Goal: Task Accomplishment & Management: Manage account settings

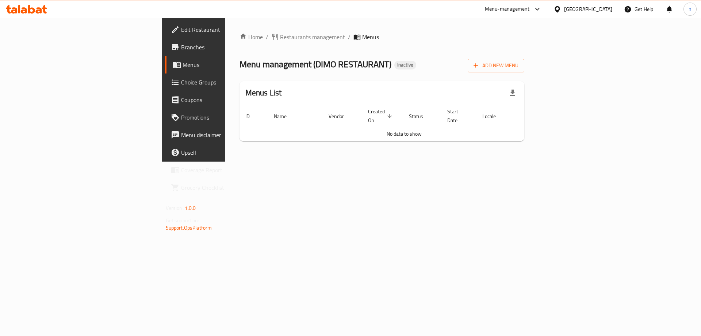
click at [181, 28] on span "Edit Restaurant" at bounding box center [227, 29] width 92 height 9
click at [519, 65] on span "Add New Menu" at bounding box center [496, 65] width 45 height 9
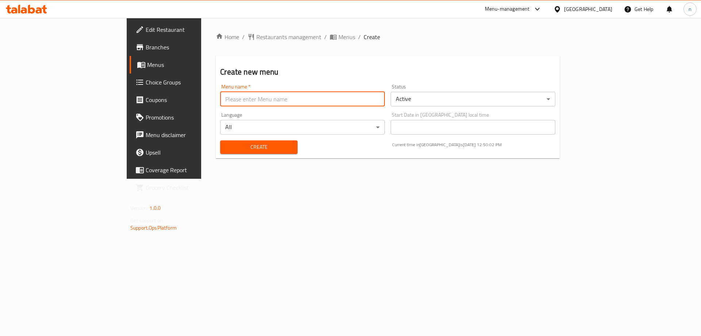
click at [220, 104] on input "text" at bounding box center [302, 99] width 165 height 15
type input "ب"
type input "final menu 18/9"
click at [226, 143] on span "Create" at bounding box center [258, 146] width 65 height 9
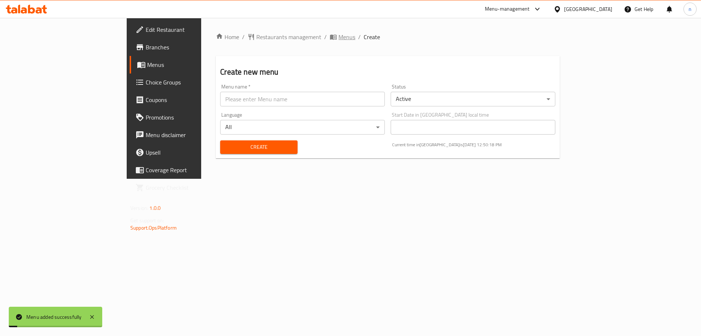
click at [330, 36] on icon "breadcrumb" at bounding box center [333, 37] width 7 height 5
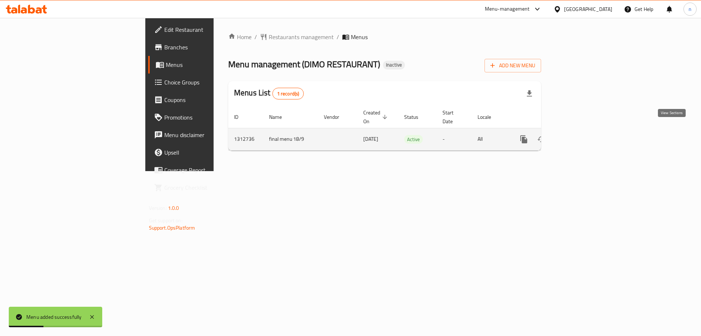
click at [586, 134] on link "enhanced table" at bounding box center [577, 139] width 18 height 18
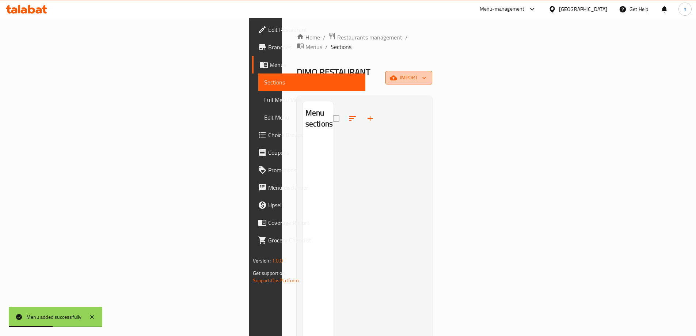
click at [426, 73] on span "import" at bounding box center [408, 77] width 35 height 9
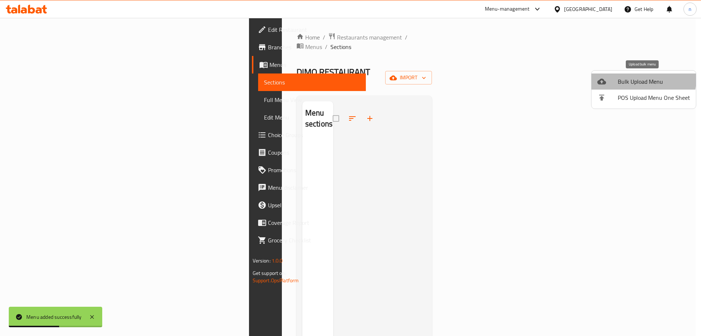
click at [611, 75] on li "Bulk Upload Menu" at bounding box center [644, 81] width 104 height 16
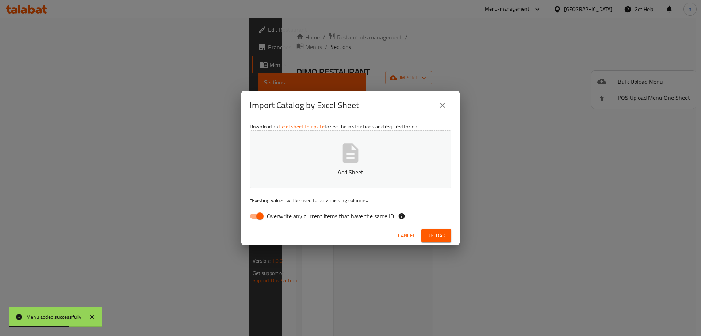
click at [253, 213] on input "Overwrite any current items that have the same ID." at bounding box center [260, 216] width 42 height 14
checkbox input "false"
click at [313, 153] on button "Add Sheet" at bounding box center [351, 159] width 202 height 58
click at [426, 233] on button "Upload" at bounding box center [437, 236] width 30 height 14
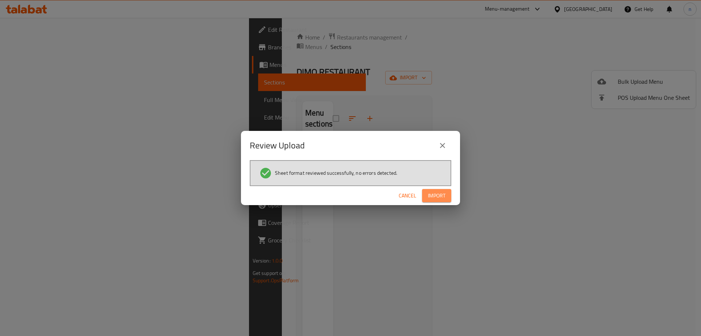
click at [426, 190] on button "Import" at bounding box center [436, 196] width 29 height 14
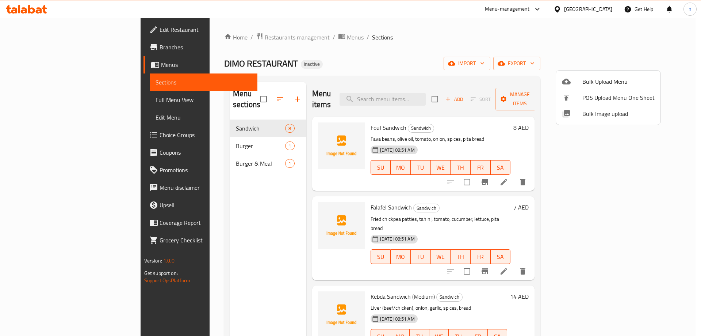
click at [62, 95] on div at bounding box center [350, 168] width 701 height 336
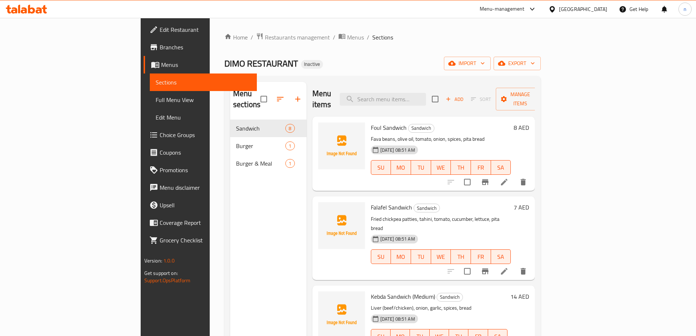
click at [156, 98] on span "Full Menu View" at bounding box center [203, 99] width 95 height 9
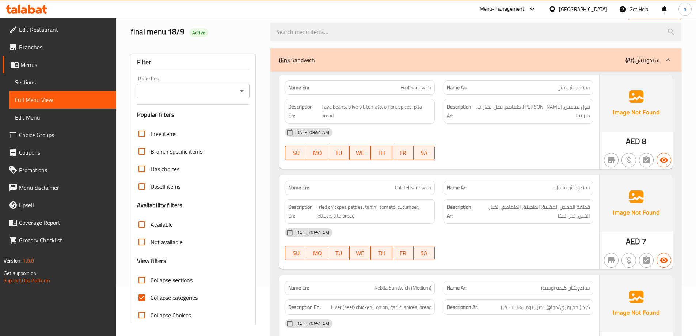
scroll to position [110, 0]
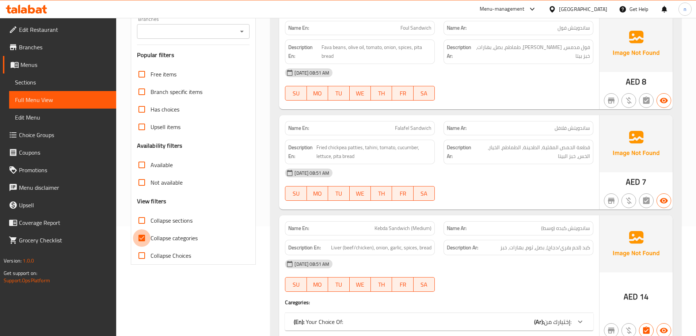
click at [143, 237] on input "Collapse categories" at bounding box center [142, 238] width 18 height 18
checkbox input "false"
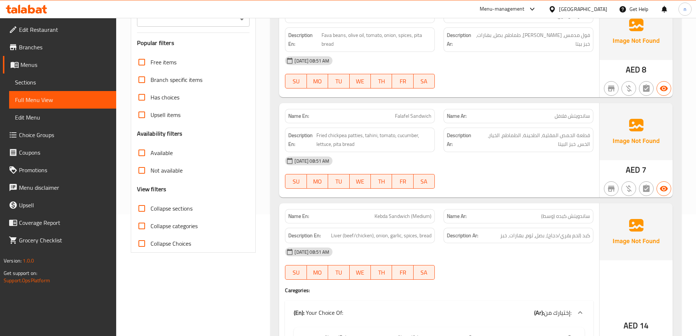
scroll to position [146, 0]
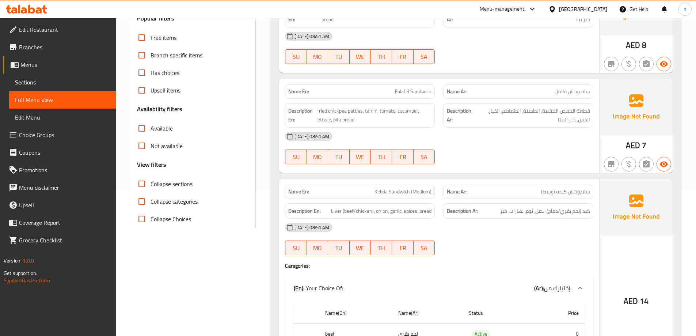
click at [411, 91] on span "Falafel Sandwich" at bounding box center [413, 92] width 37 height 8
copy span "Falafel Sandwich"
click at [460, 252] on div at bounding box center [518, 255] width 159 height 9
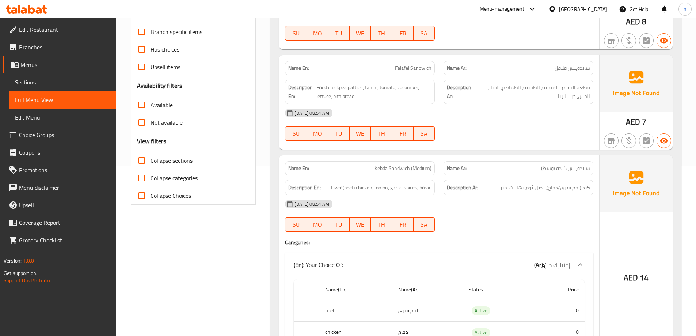
scroll to position [183, 0]
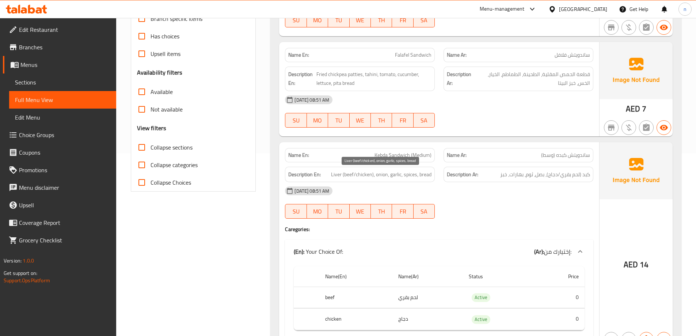
click at [338, 175] on span "Liver (beef/chicken), onion, garlic, spices, bread" at bounding box center [381, 174] width 100 height 9
click at [346, 186] on div "[DATE] 08:51 AM" at bounding box center [439, 191] width 317 height 18
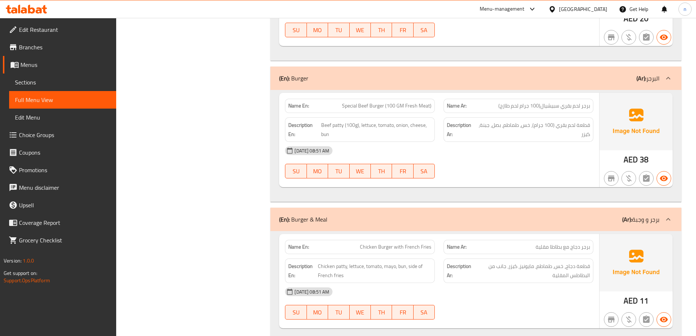
scroll to position [1100, 0]
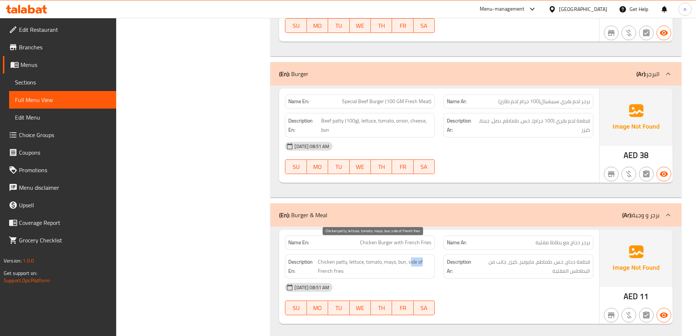
drag, startPoint x: 410, startPoint y: 244, endPoint x: 431, endPoint y: 244, distance: 20.5
click at [431, 257] on span "Chicken patty, lettuce, tomato, mayo, bun, side of French fries" at bounding box center [375, 266] width 114 height 18
click at [401, 257] on span "Chicken patty, lettuce, tomato, mayo, bun, side of French fries" at bounding box center [375, 266] width 114 height 18
drag, startPoint x: 409, startPoint y: 244, endPoint x: 428, endPoint y: 259, distance: 24.4
click at [428, 259] on div "Description En: Chicken patty, lettuce, tomato, mayo, bun, side of French fries" at bounding box center [360, 266] width 150 height 24
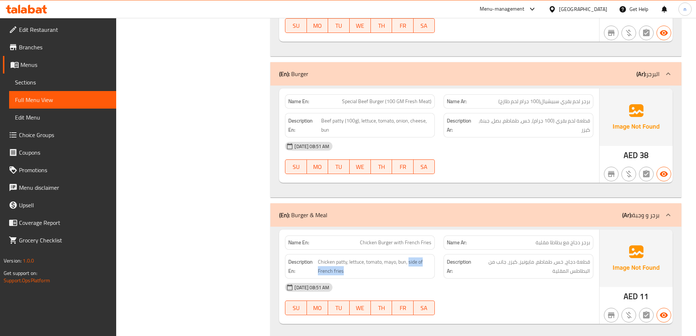
copy span "side of French fries"
click at [425, 278] on div "[DATE] 08:51 AM" at bounding box center [439, 287] width 317 height 18
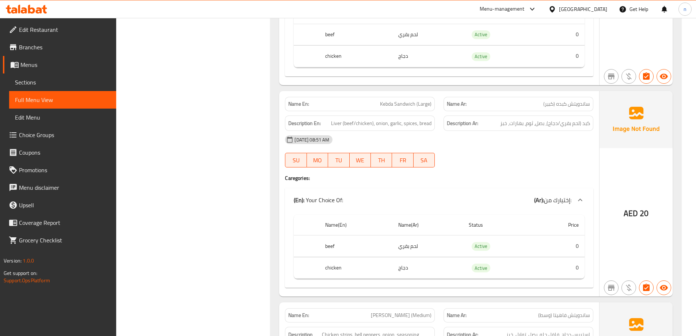
scroll to position [370, 0]
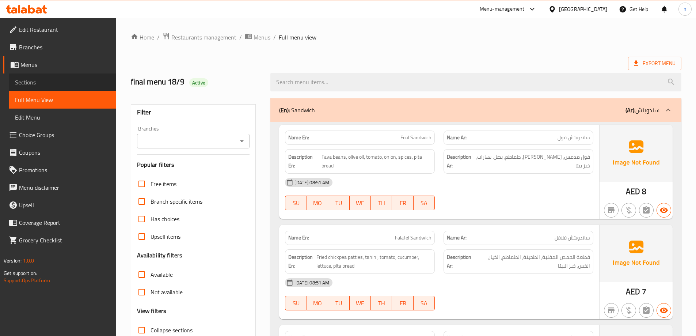
click at [60, 85] on span "Sections" at bounding box center [62, 82] width 95 height 9
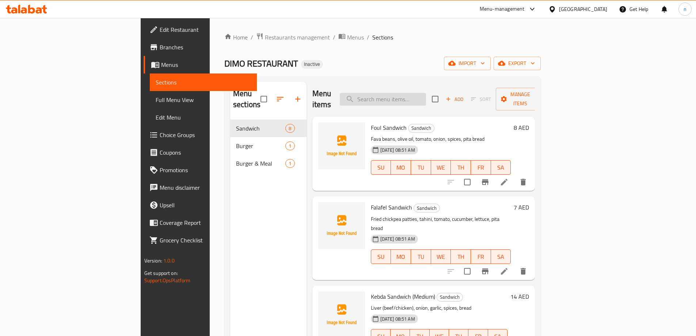
click at [410, 96] on input "search" at bounding box center [383, 99] width 86 height 13
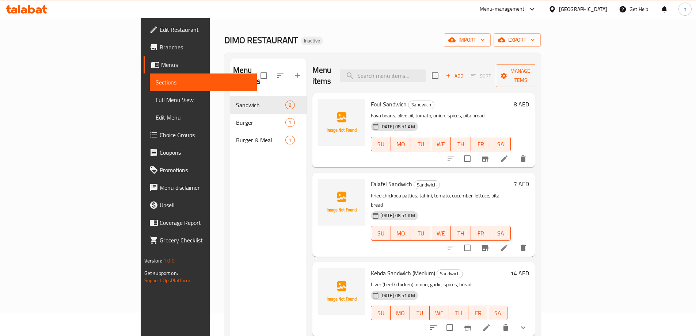
scroll to position [37, 0]
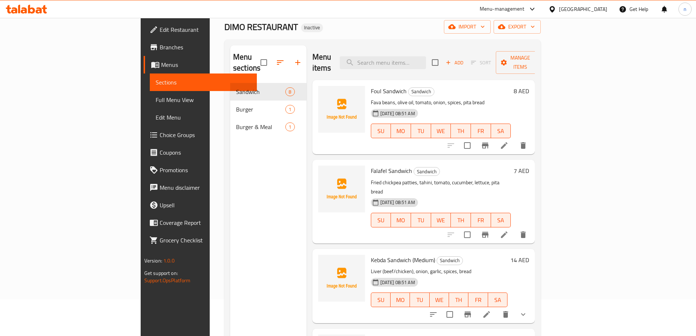
click at [507, 231] on icon at bounding box center [504, 234] width 7 height 7
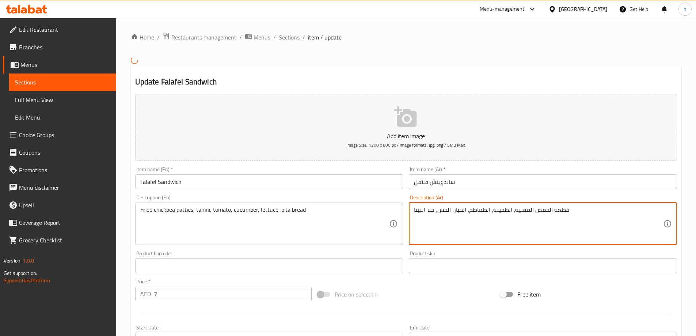
click at [518, 212] on textarea "قطعة الحمص المقلية، الطحينة، الطماطم، الخيار، الخس، خبز البيتا" at bounding box center [538, 223] width 249 height 35
drag, startPoint x: 518, startPoint y: 212, endPoint x: 539, endPoint y: 195, distance: 26.6
click at [539, 195] on div "Description (Ar) قطعة الحمص المقلية، الطحينة، الطماطم، الخيار، الخس، خبز البيتا…" at bounding box center [543, 220] width 268 height 50
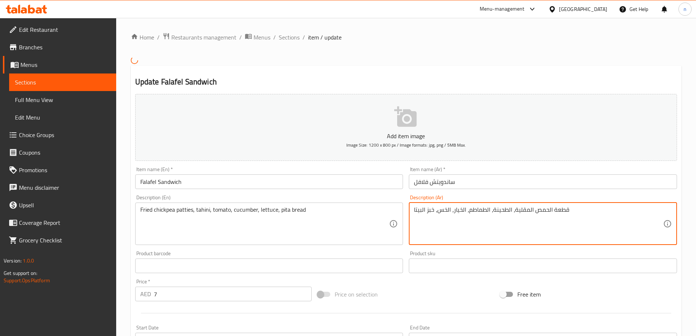
click at [433, 208] on textarea "قطعة الحمص المقلية، الطحينة، الطماطم، الخيار، الخس، خبز البيتا" at bounding box center [538, 223] width 249 height 35
click at [522, 244] on div "قطعة الحمص المقلية، الطحينة، الطماطم، الخيار، الخس، خبز البيتا Description (Ar)" at bounding box center [543, 223] width 268 height 42
click at [652, 209] on textarea "قطعة الحمص المقلية، الطحينة، الطماطم، الخيار، الخس، خبز البيتا" at bounding box center [538, 223] width 249 height 35
click at [647, 210] on textarea "قطعة الحمص المقلية، الطحينة، الطماطم، الخيار، الخس، خبز البيتا" at bounding box center [538, 223] width 249 height 35
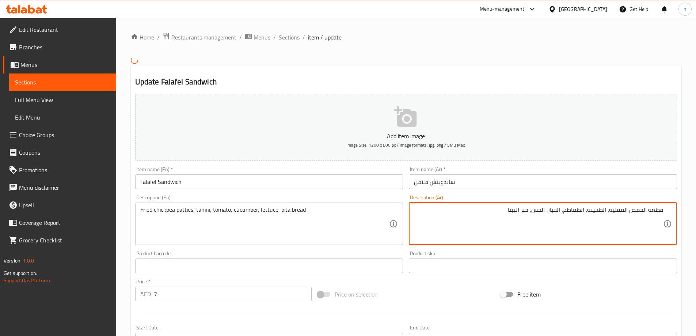
click at [650, 209] on textarea "قطعة الحمص المقلية، الطحينة، الطماطم، الخيار، الخس، خبز البيتا" at bounding box center [538, 223] width 249 height 35
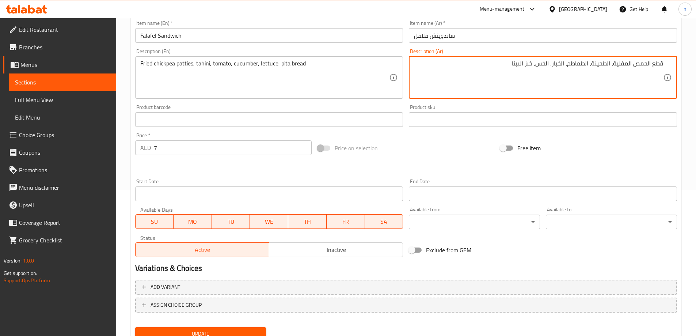
scroll to position [176, 0]
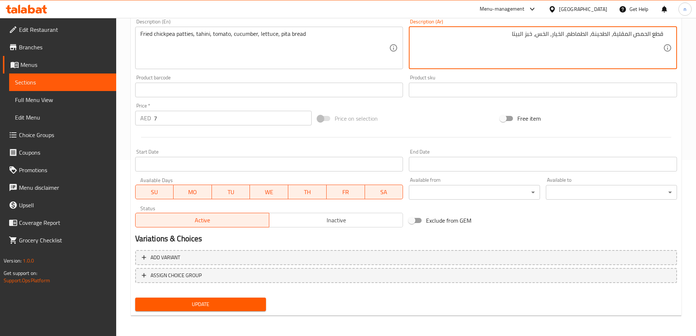
type textarea "قطع الحمص المقلية، الطحينة، الطماطم، الخيار، الخس، خبز البيتا"
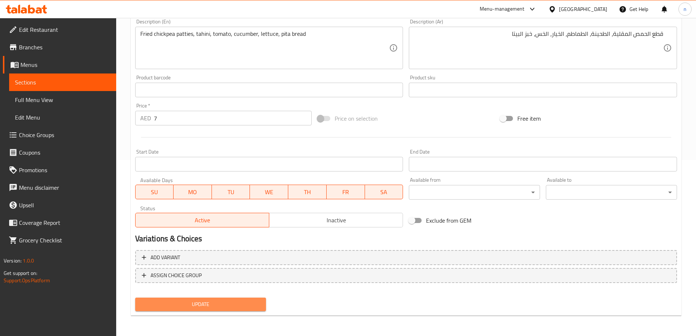
click at [219, 303] on span "Update" at bounding box center [200, 304] width 119 height 9
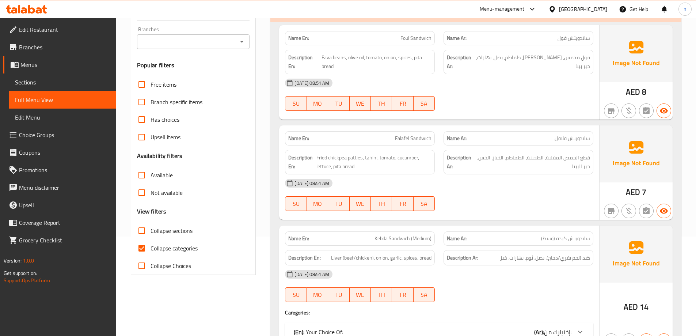
scroll to position [163, 0]
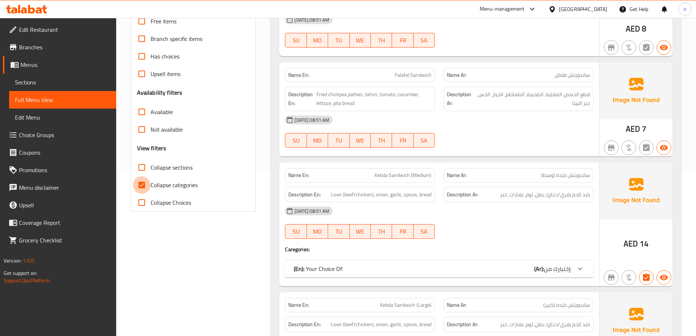
click at [138, 181] on input "Collapse categories" at bounding box center [142, 185] width 18 height 18
checkbox input "false"
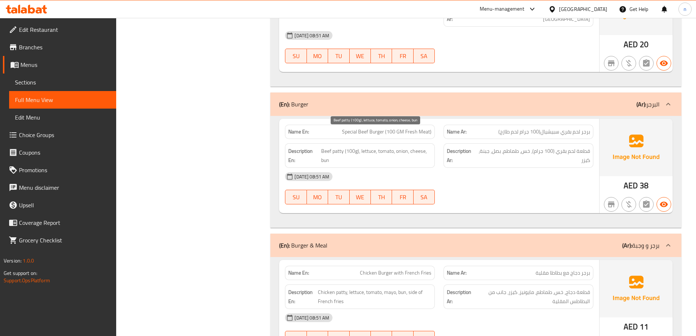
scroll to position [1047, 0]
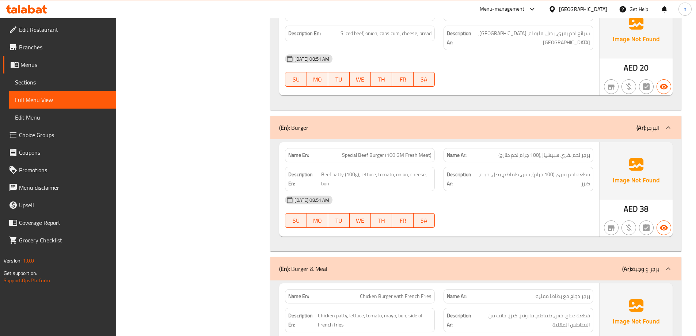
click at [37, 7] on icon at bounding box center [26, 9] width 41 height 9
